Goal: Navigation & Orientation: Find specific page/section

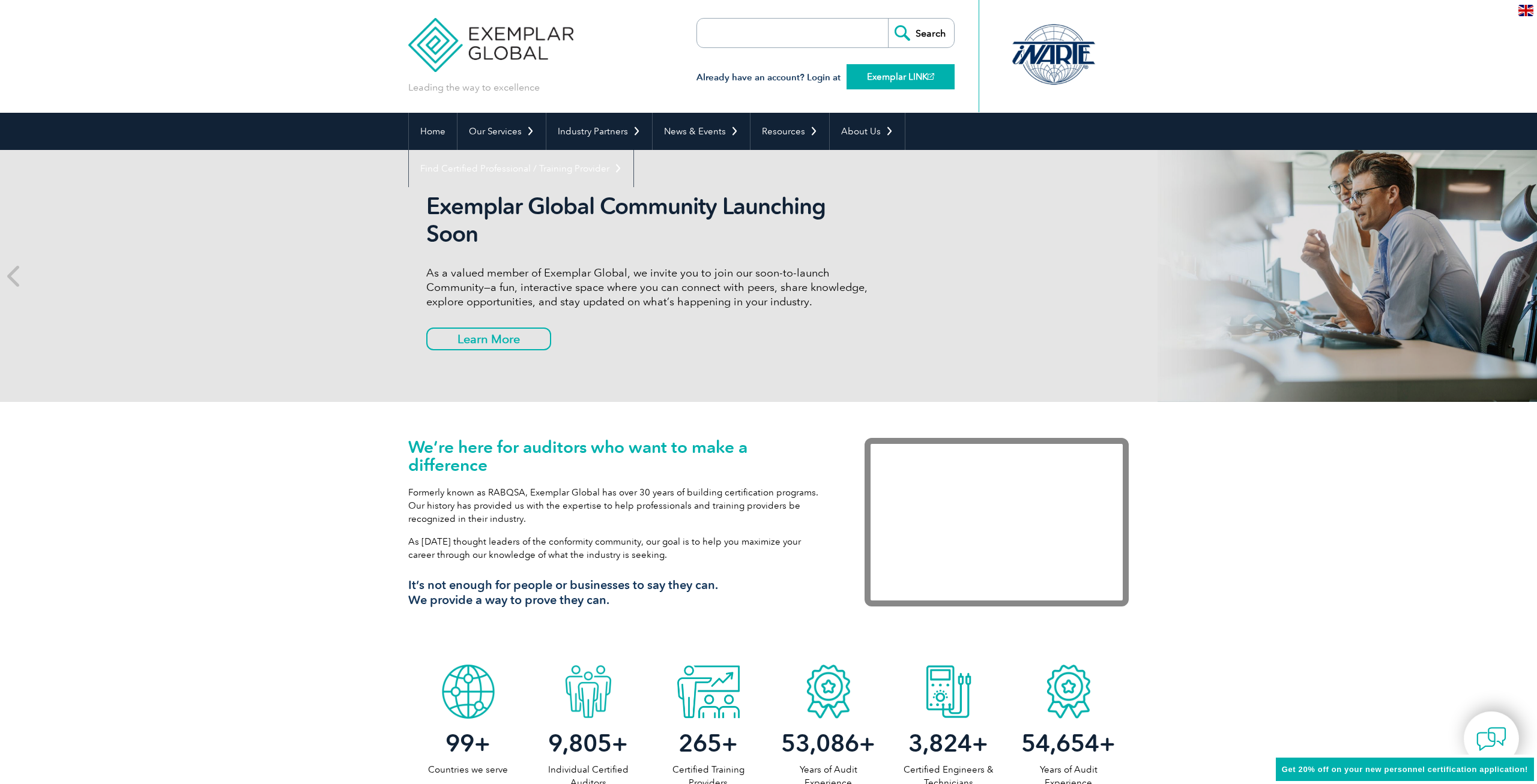
click at [902, 76] on link "Exemplar LINK" at bounding box center [900, 76] width 108 height 25
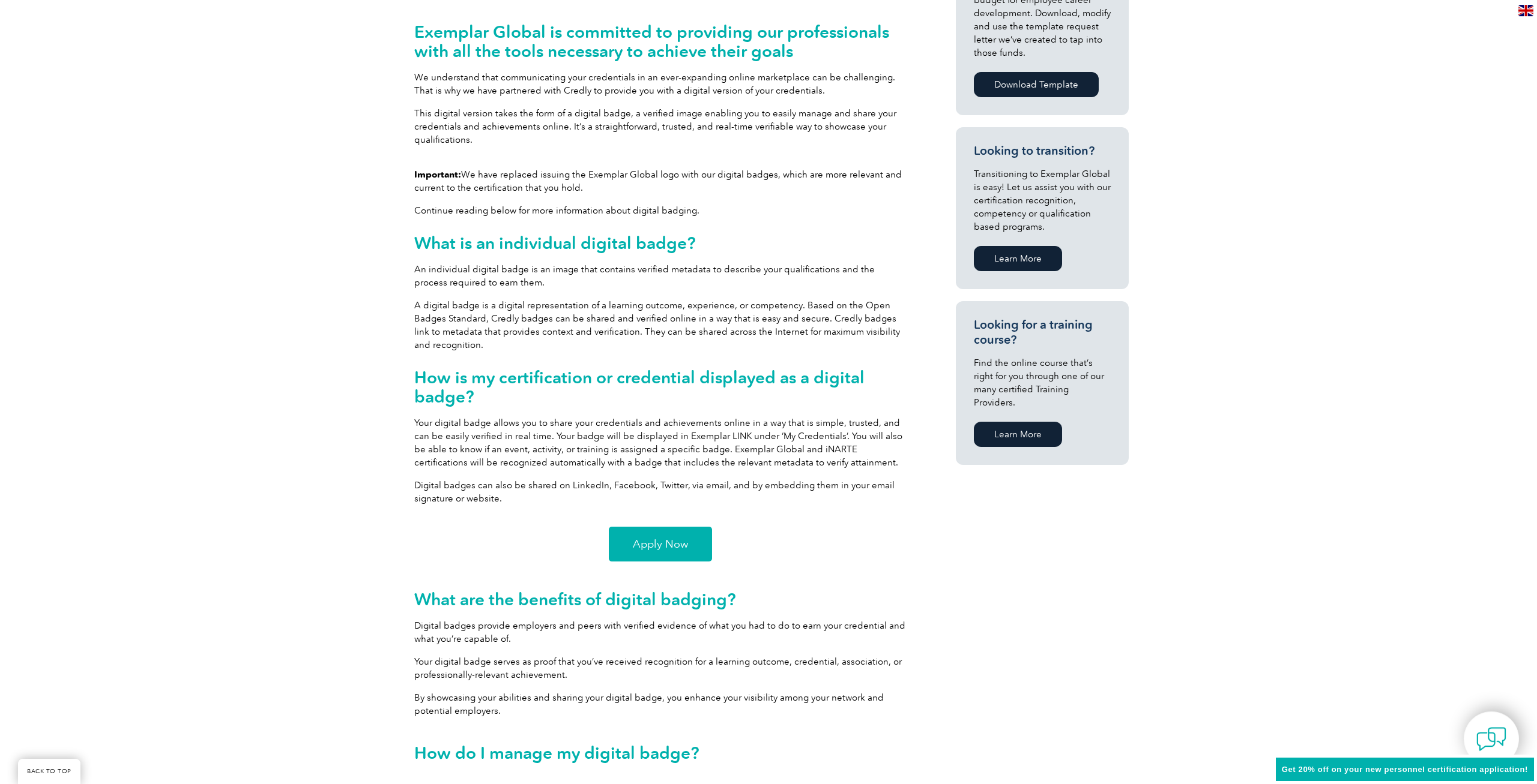
scroll to position [490, 0]
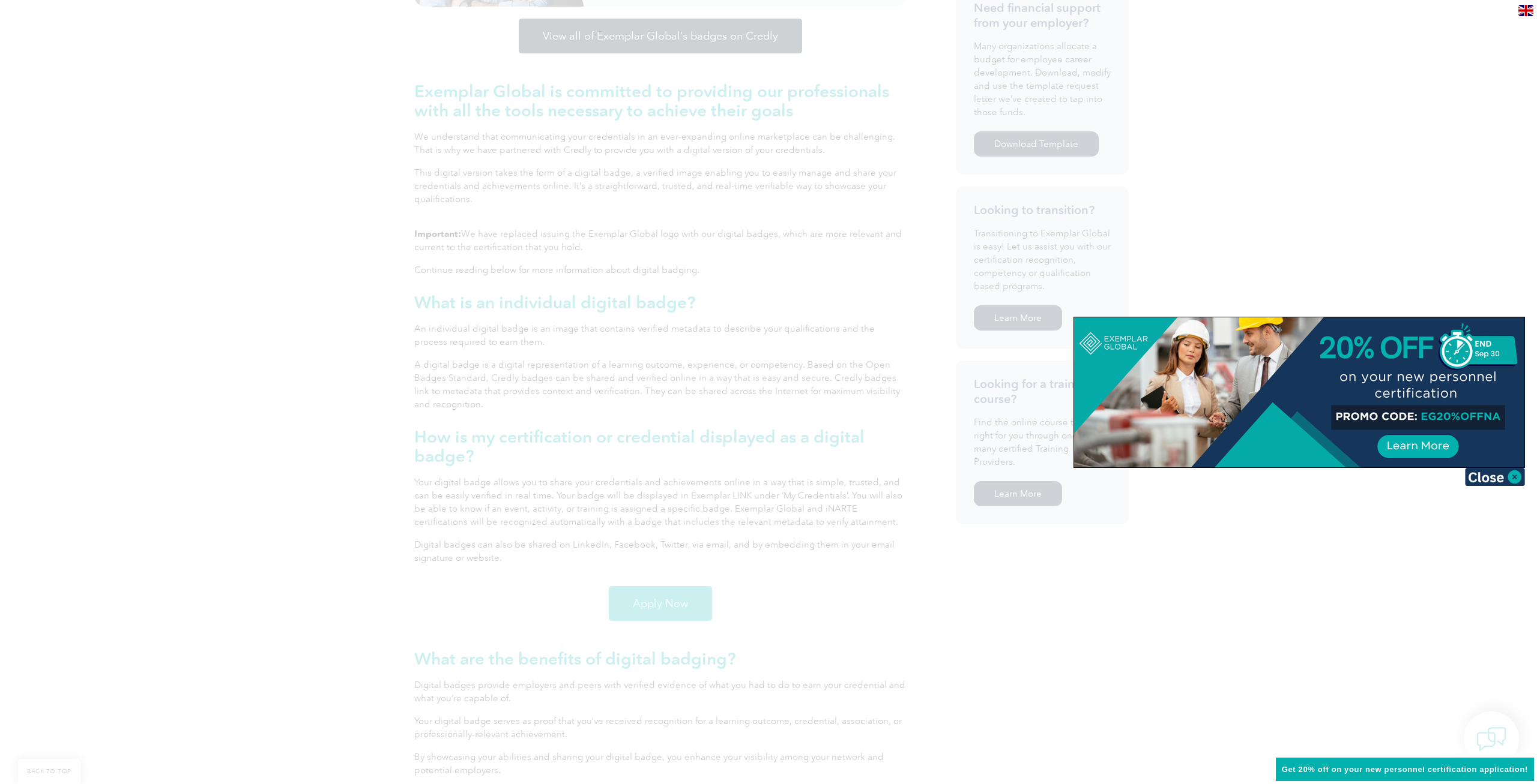
click at [500, 137] on div at bounding box center [768, 392] width 1537 height 784
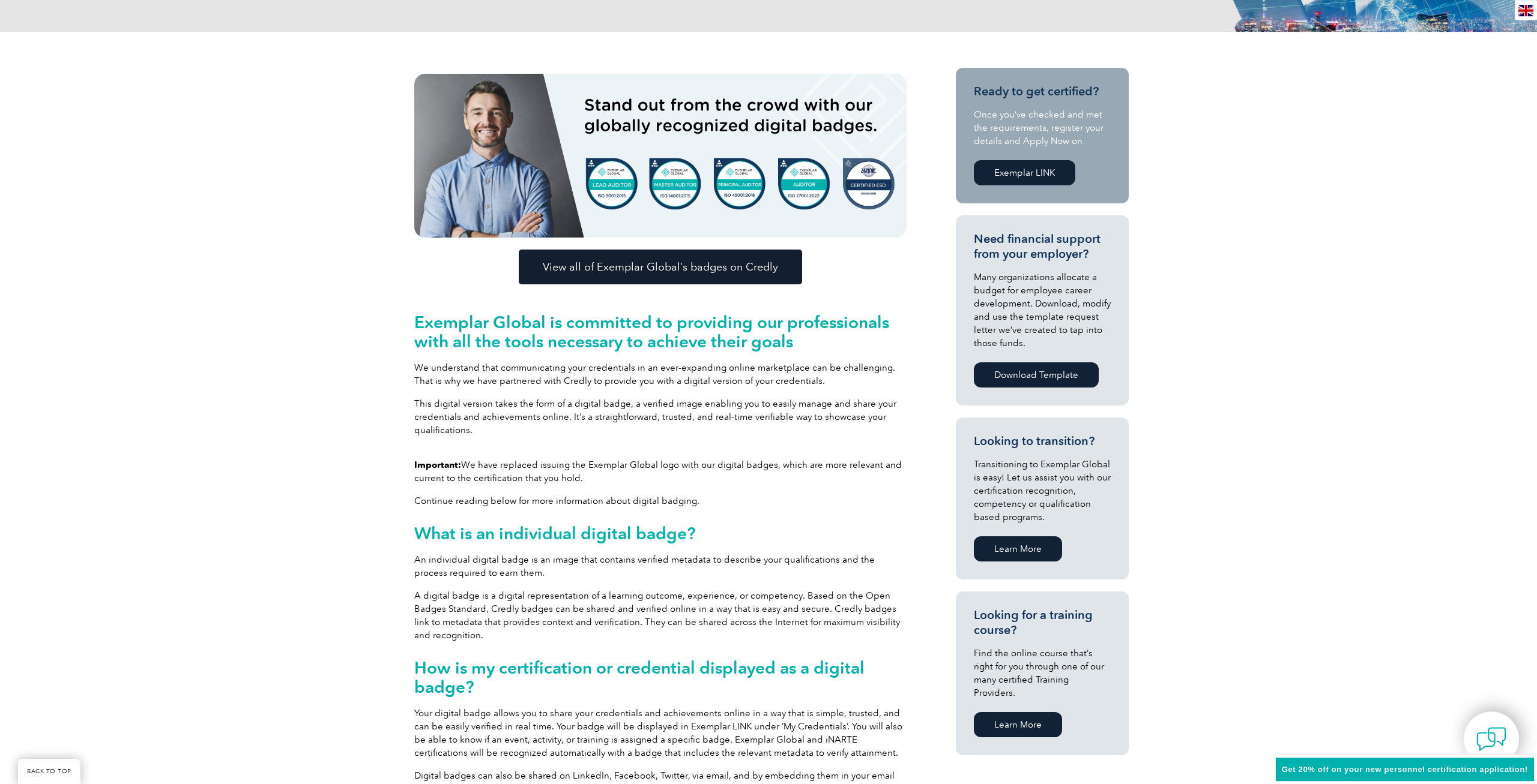
scroll to position [61, 0]
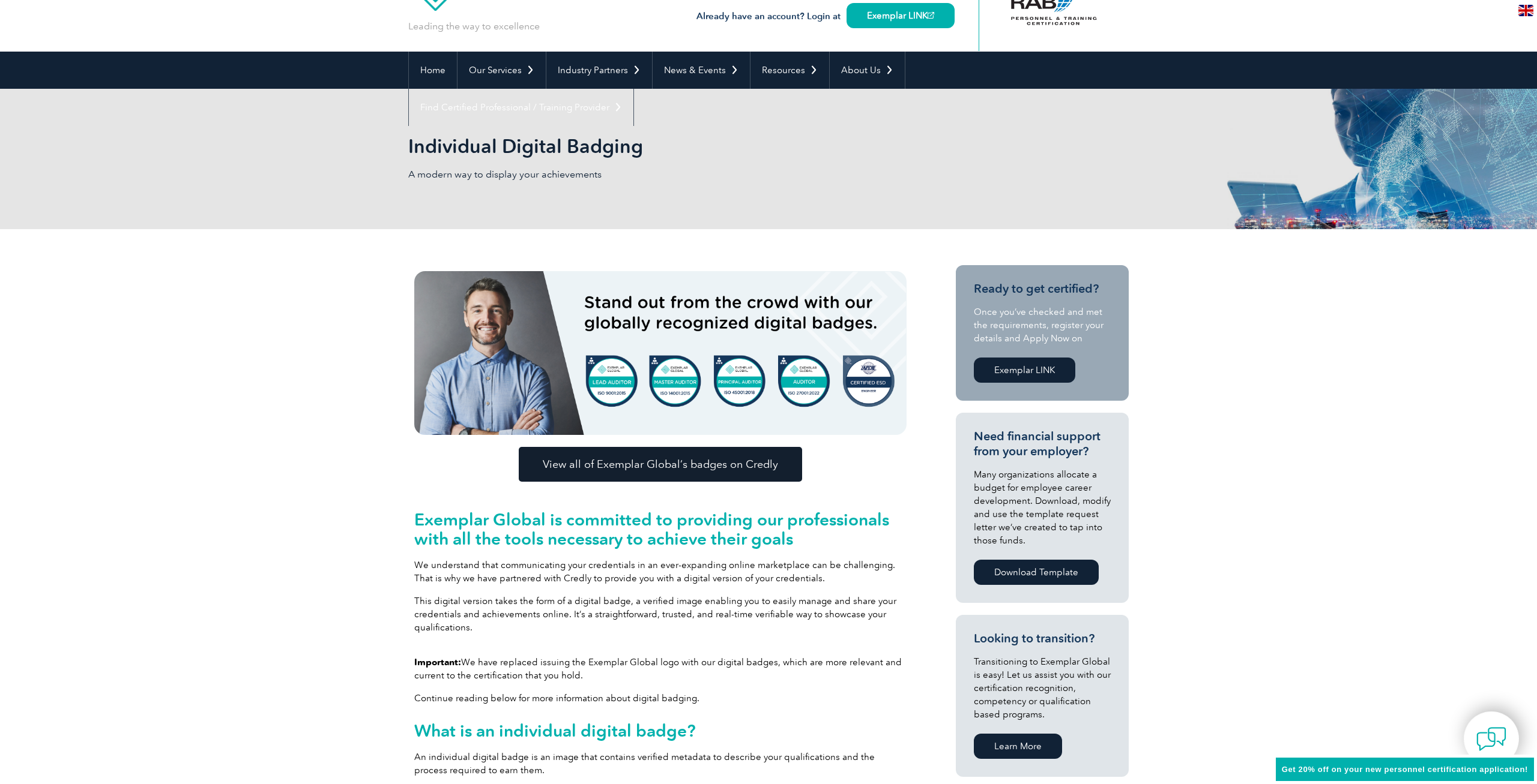
click at [569, 72] on link "Industry Partners" at bounding box center [599, 70] width 106 height 37
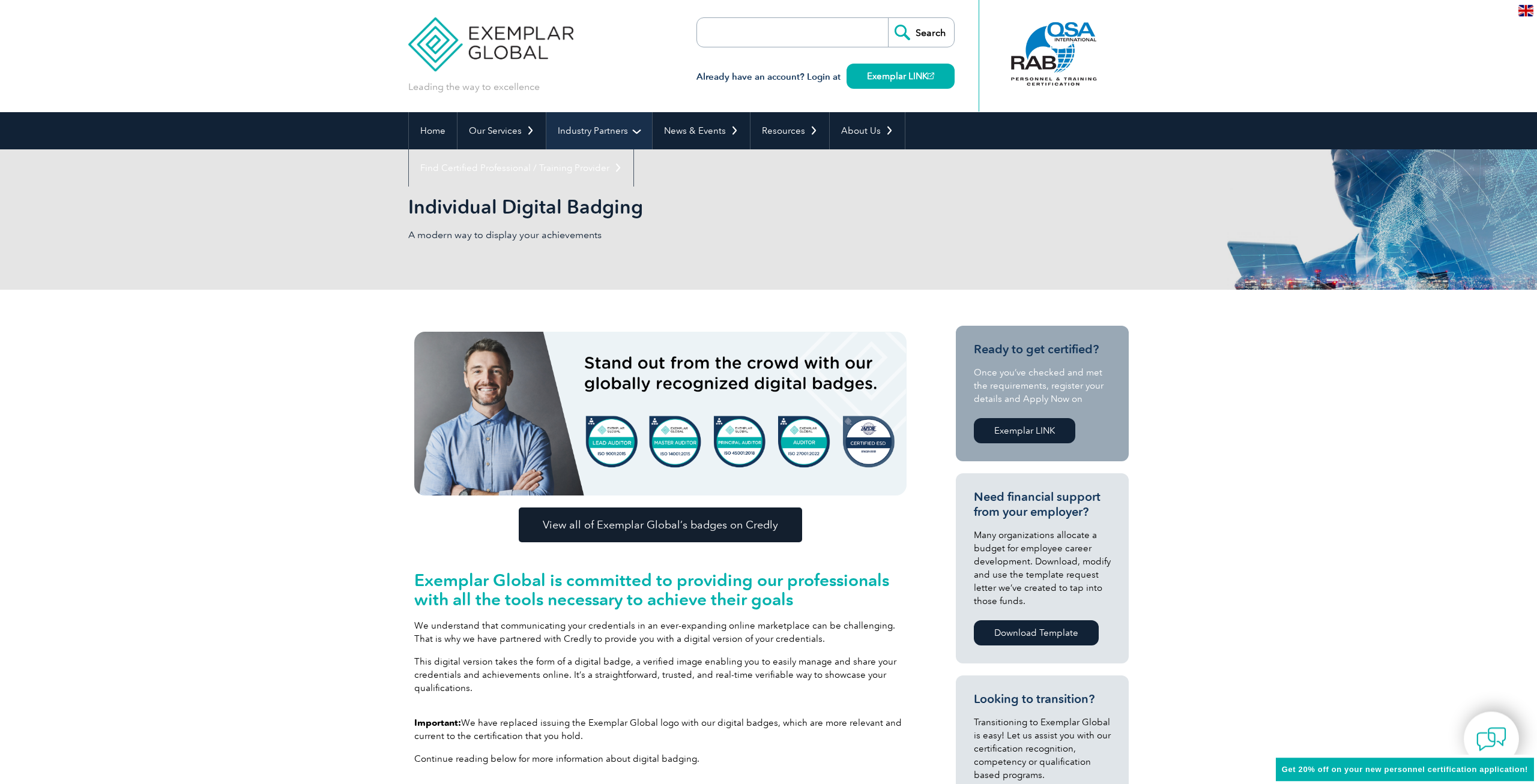
scroll to position [0, 0]
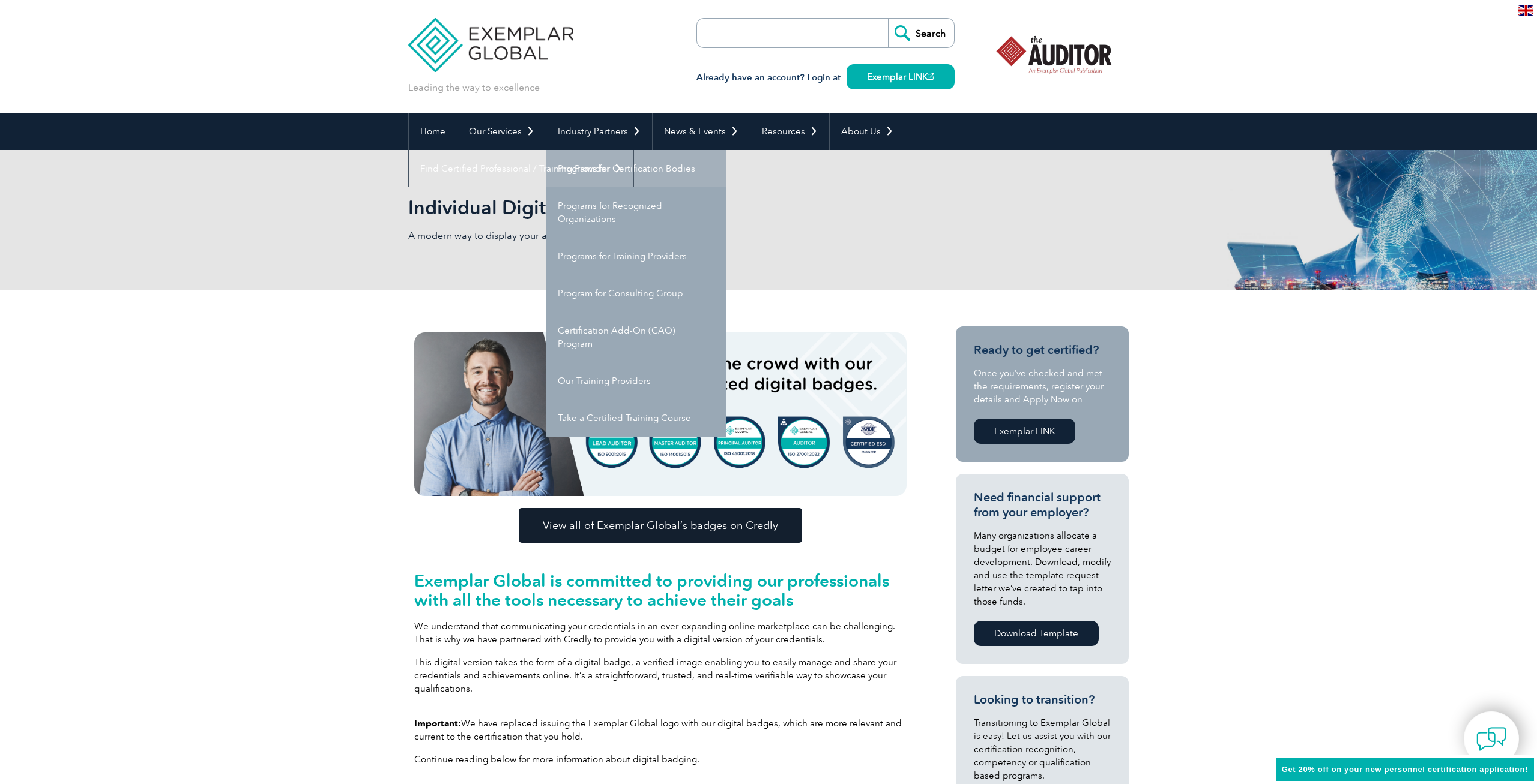
click at [603, 181] on link "Programs for Certification Bodies" at bounding box center [635, 168] width 180 height 37
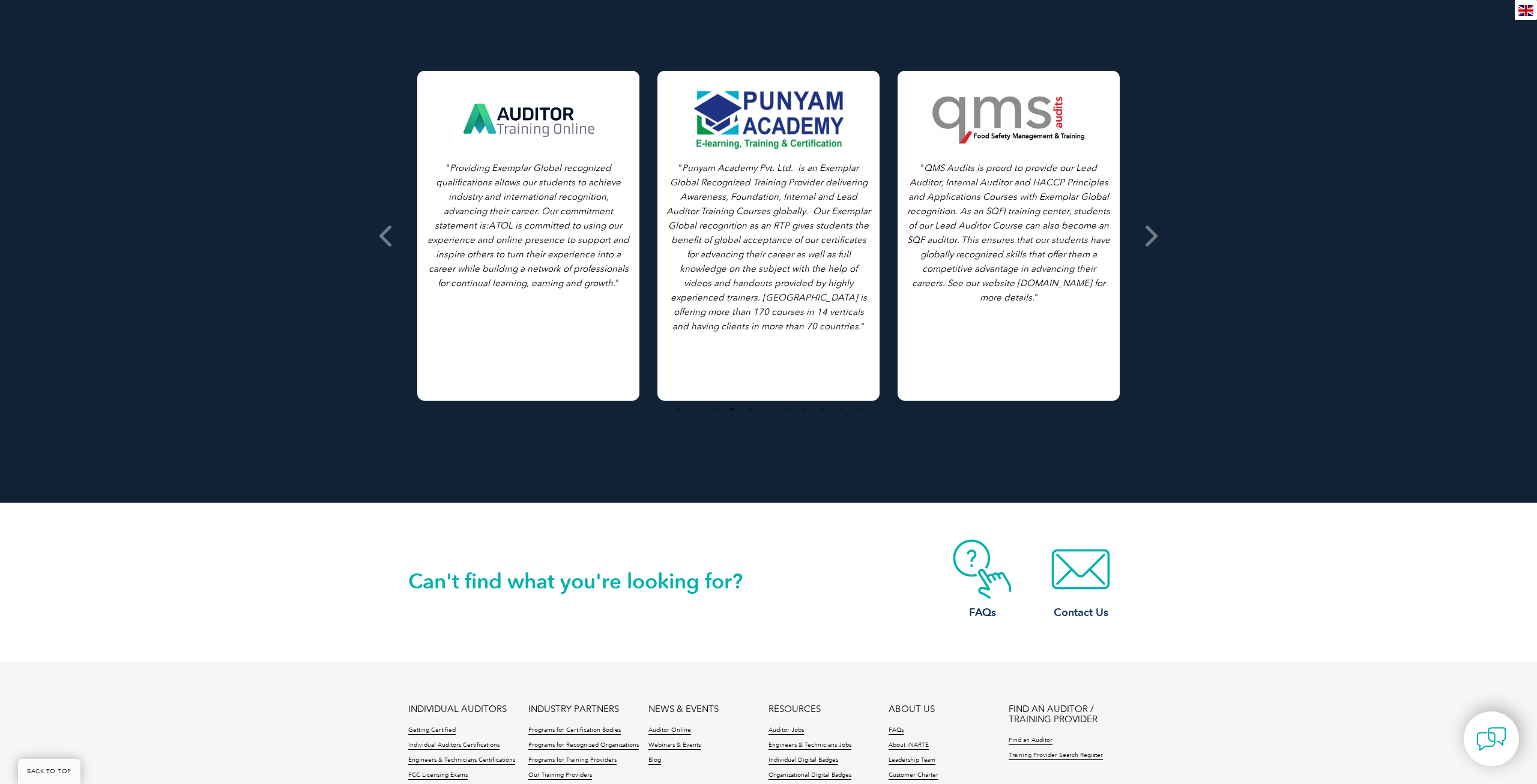
scroll to position [1858, 0]
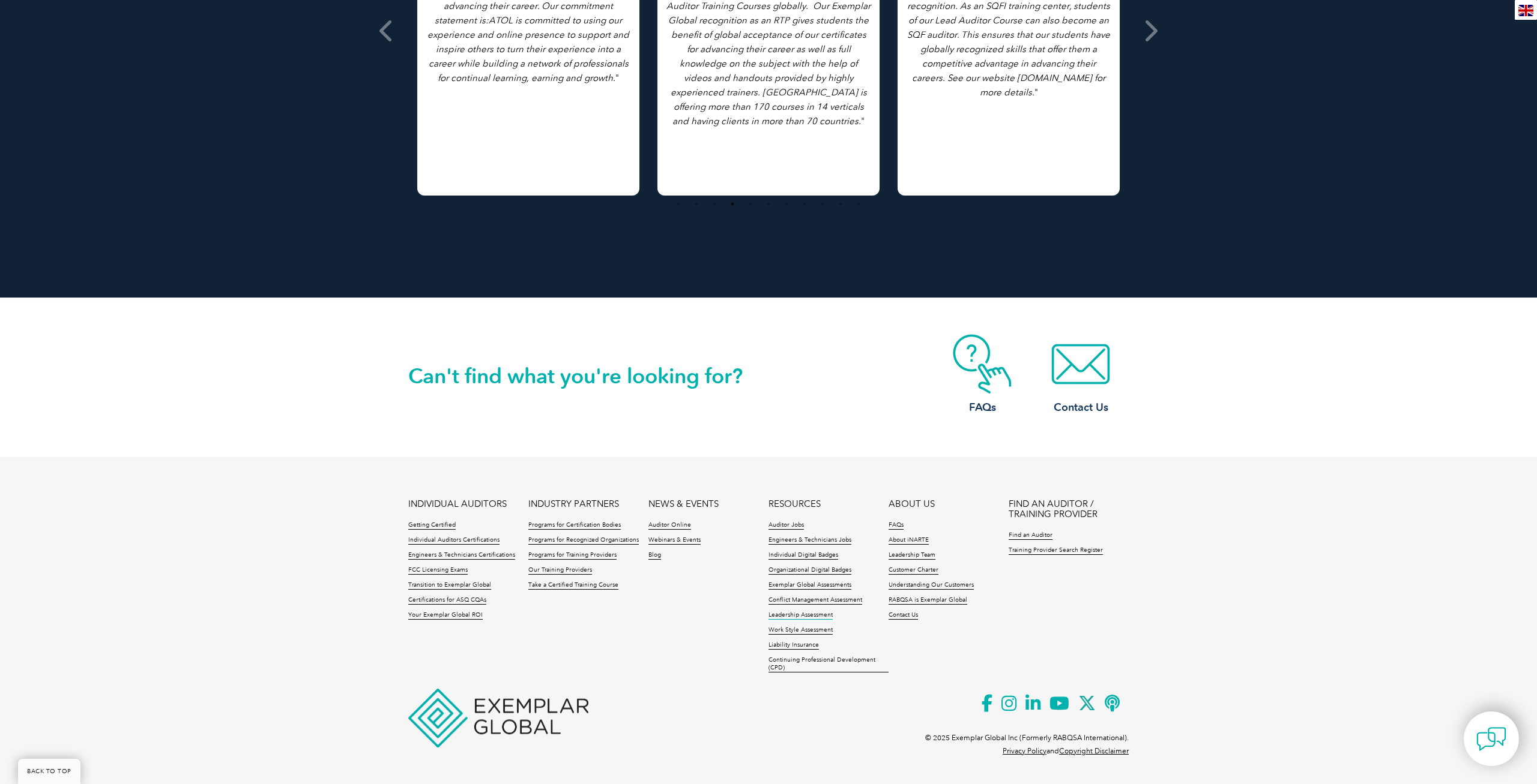
click at [803, 616] on link "Leadership Assessment" at bounding box center [800, 616] width 64 height 8
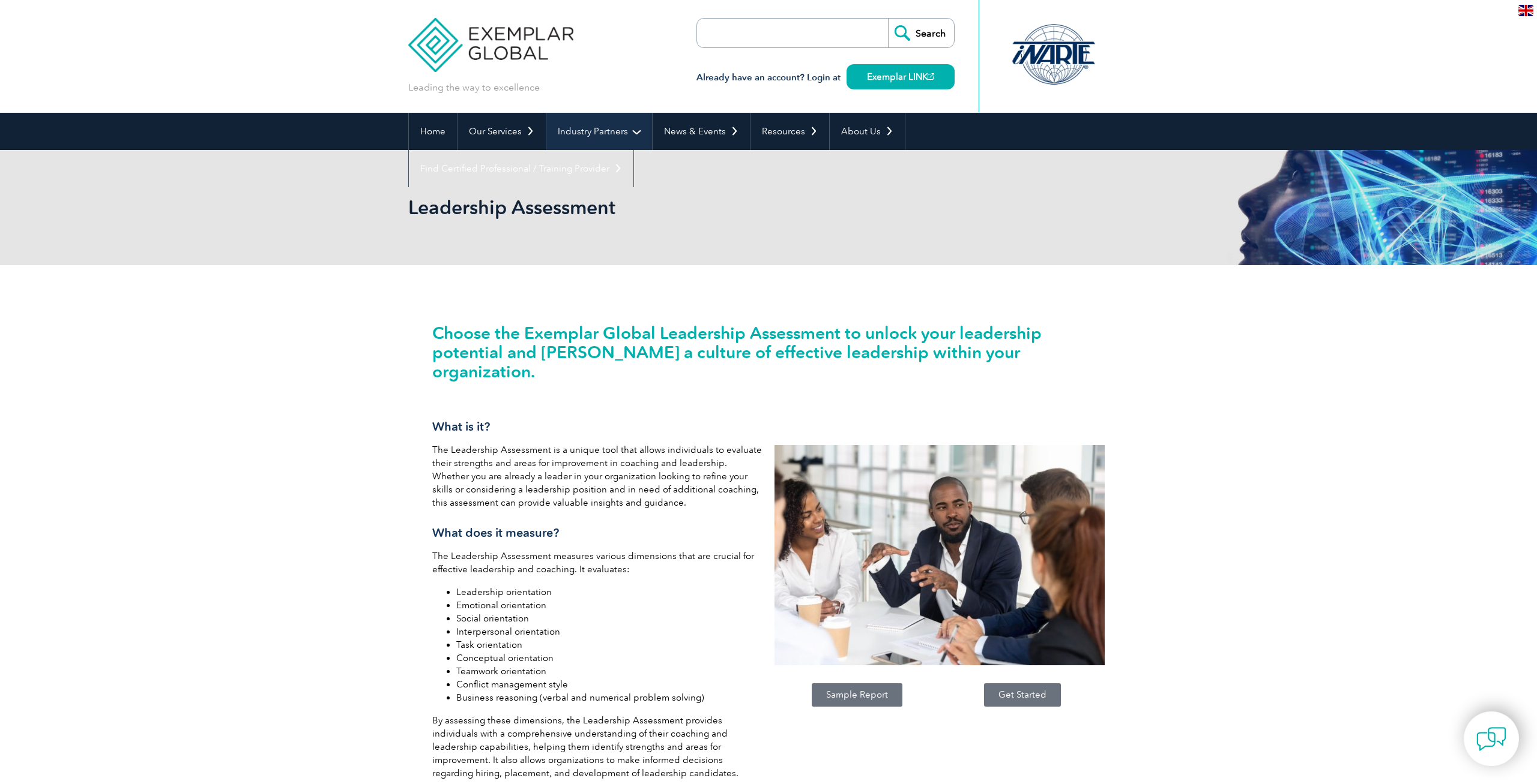
click at [599, 134] on link "Industry Partners" at bounding box center [599, 132] width 106 height 37
click at [517, 108] on div "Leading the way to excellence Search" at bounding box center [768, 56] width 720 height 113
click at [500, 134] on link "Our Services" at bounding box center [501, 132] width 88 height 37
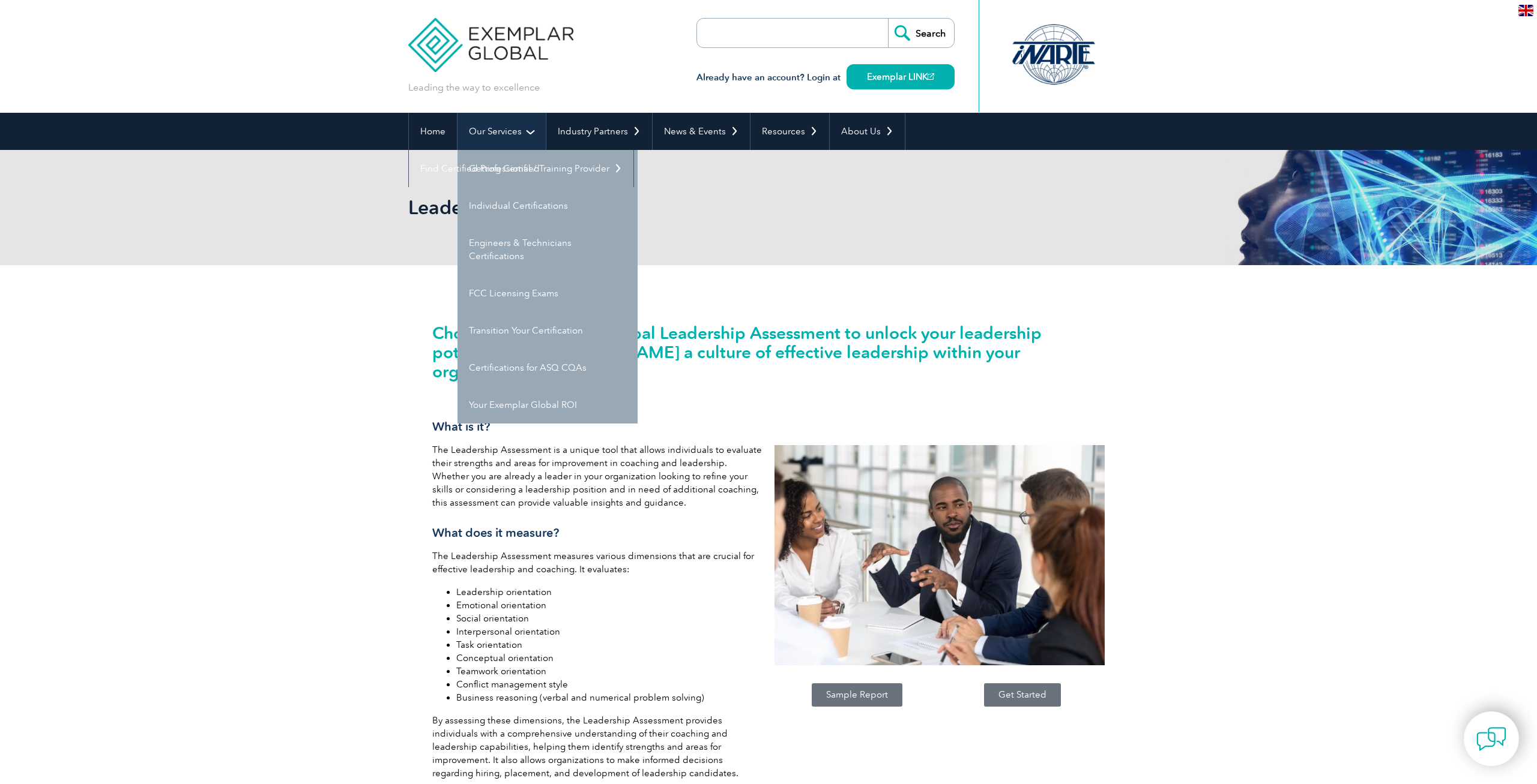
click at [500, 130] on link "Our Services" at bounding box center [501, 132] width 88 height 37
click at [509, 125] on link "Our Services" at bounding box center [501, 132] width 88 height 37
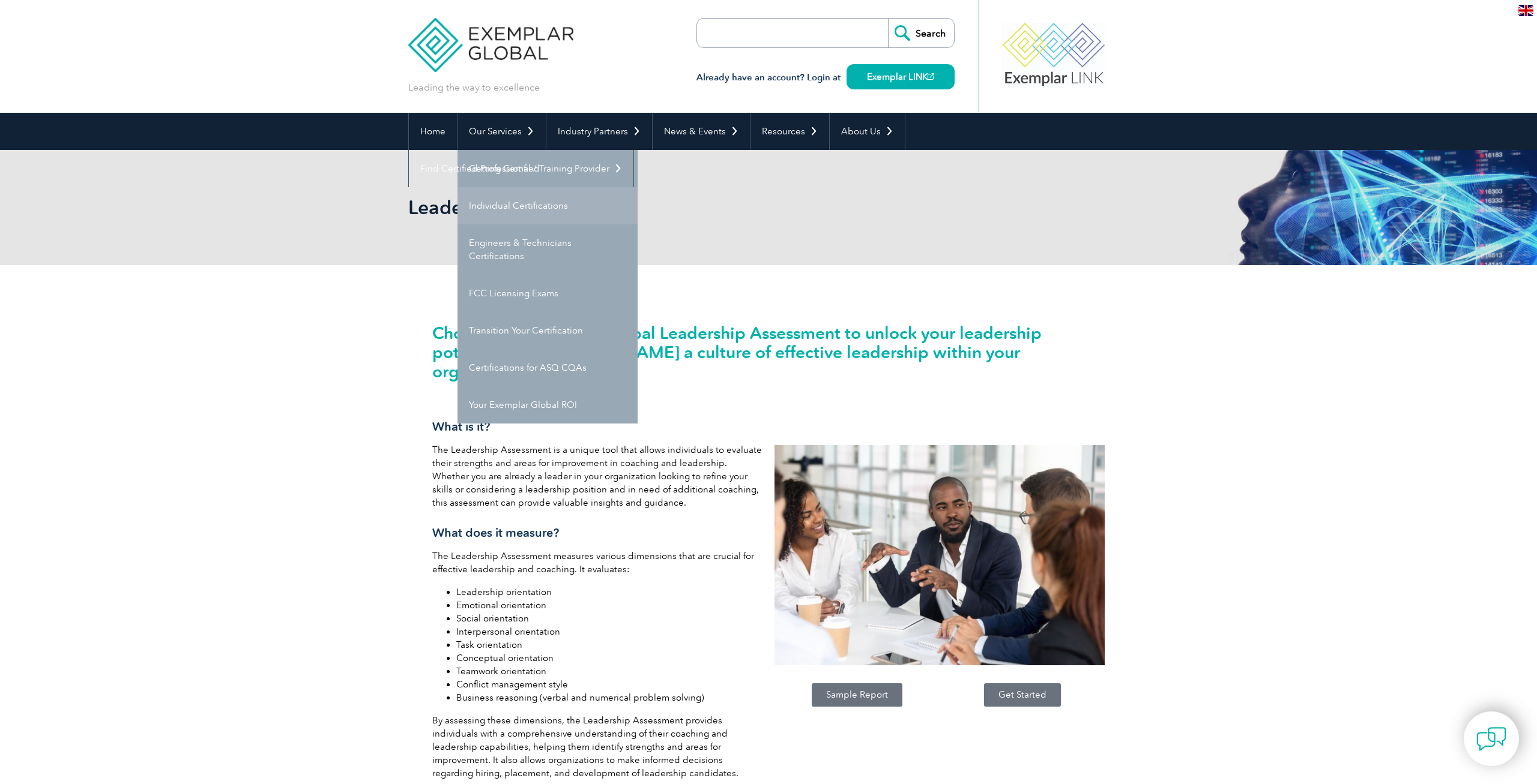
click at [524, 201] on link "Individual Certifications" at bounding box center [547, 206] width 180 height 37
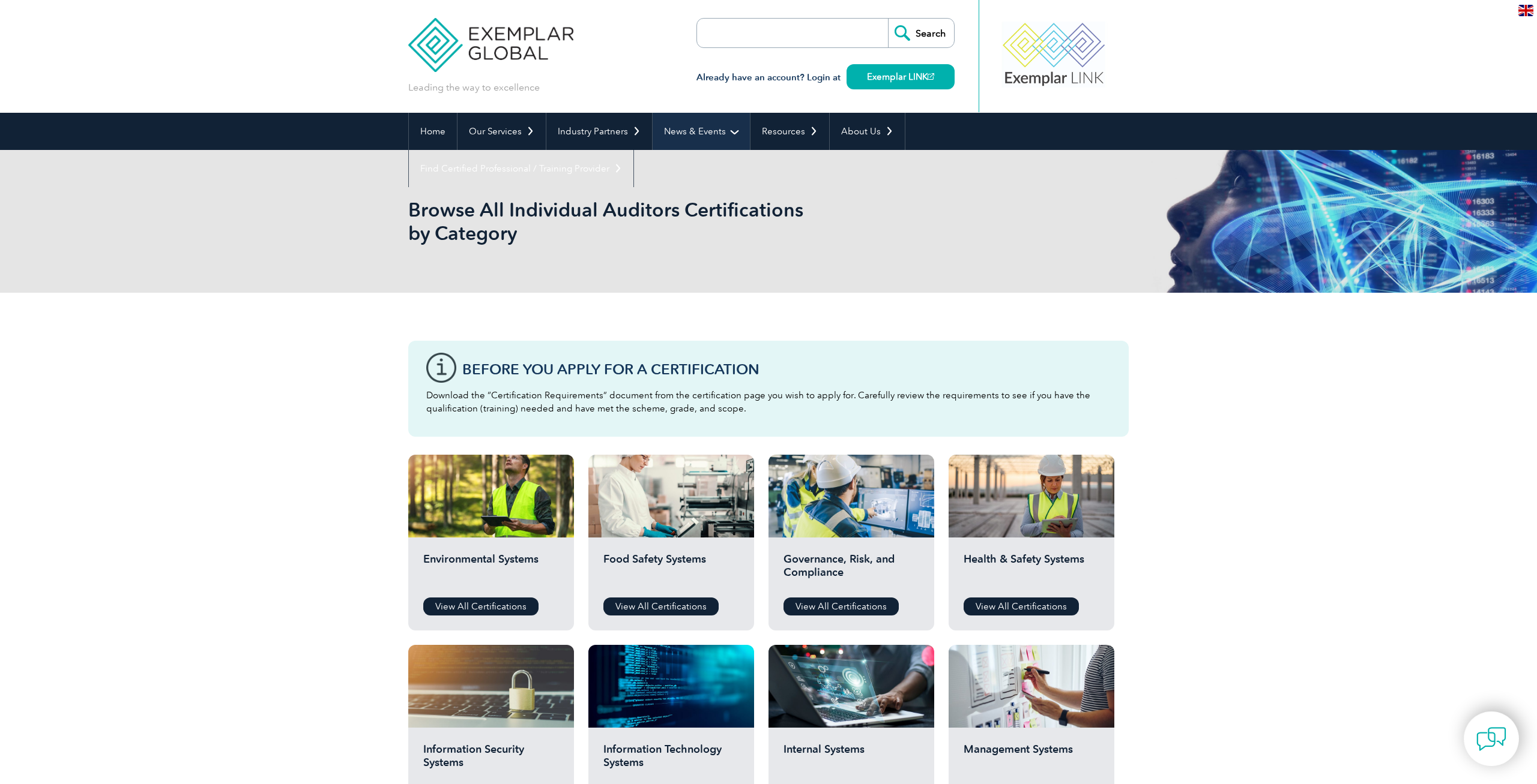
click at [703, 148] on link "News & Events" at bounding box center [701, 132] width 98 height 37
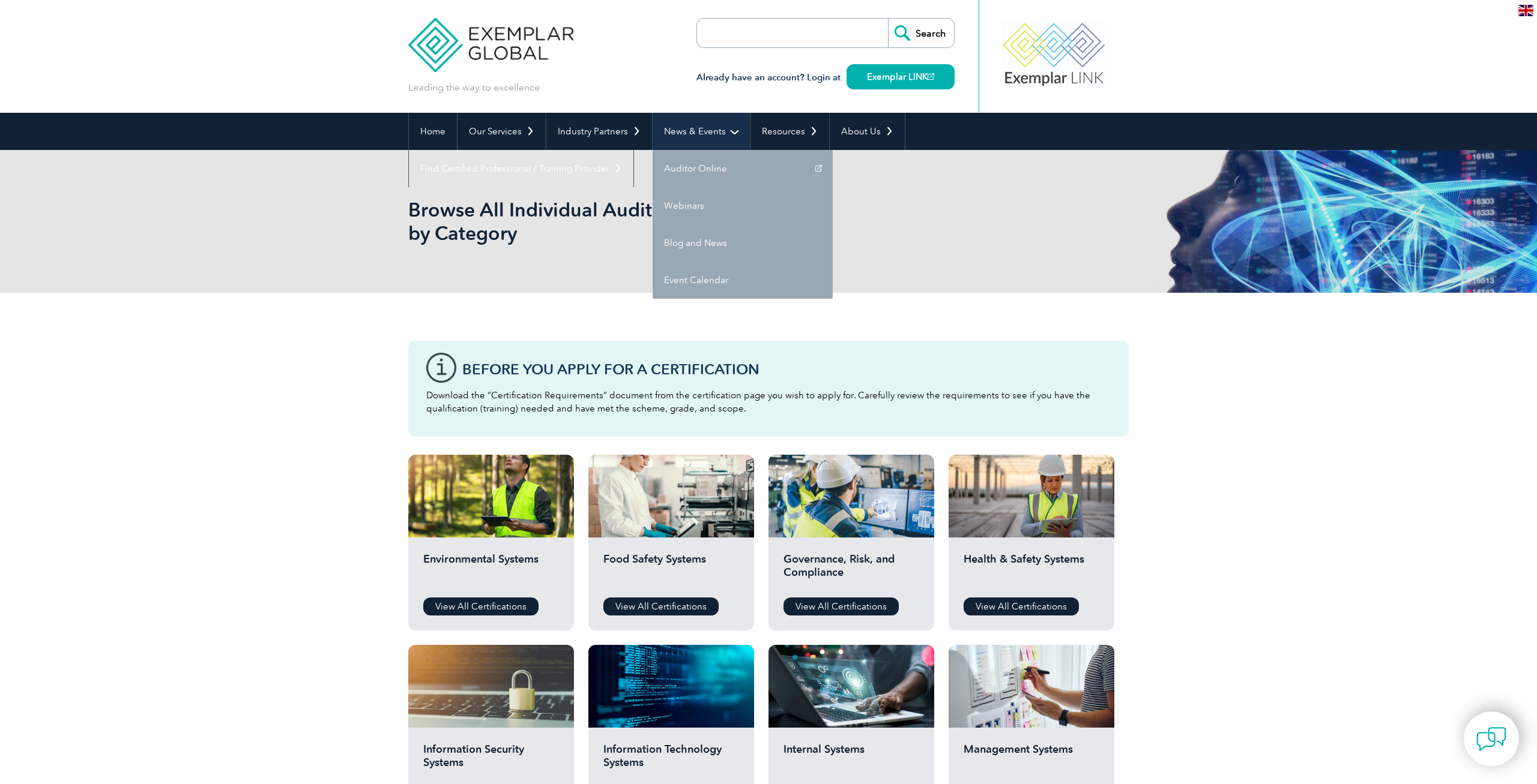
click at [692, 123] on link "News & Events" at bounding box center [701, 132] width 98 height 37
click at [682, 166] on link "Auditor Online" at bounding box center [742, 168] width 180 height 37
